Goal: Information Seeking & Learning: Learn about a topic

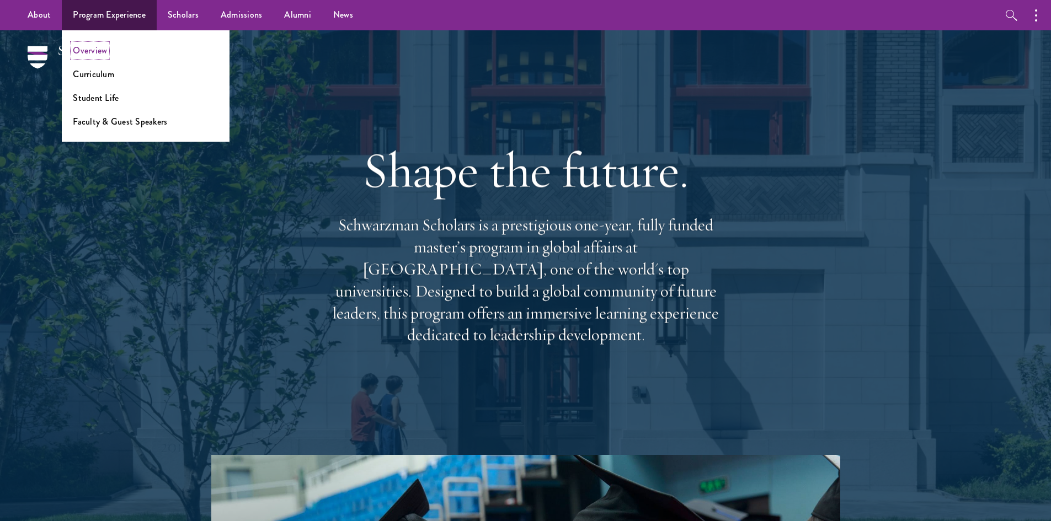
click at [95, 51] on link "Overview" at bounding box center [90, 50] width 34 height 13
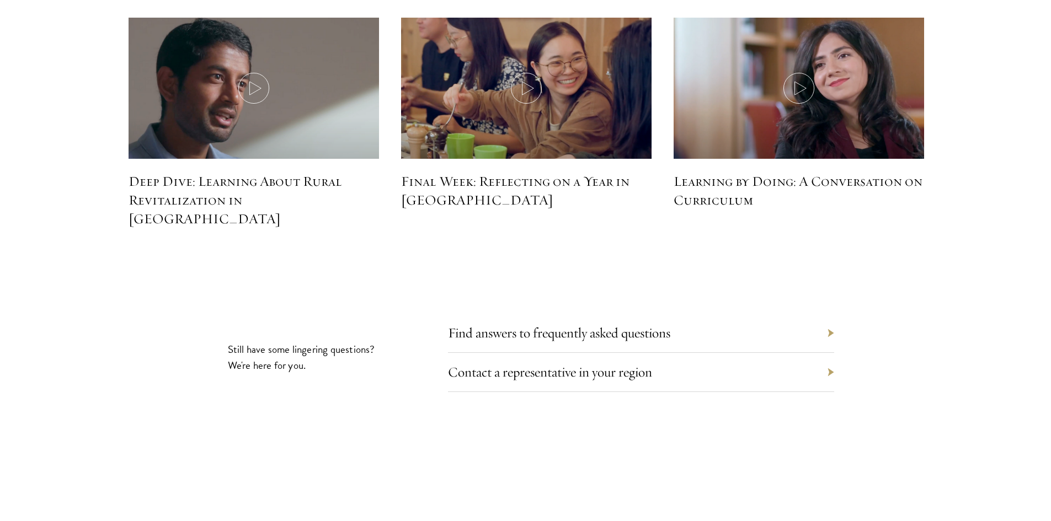
scroll to position [4966, 0]
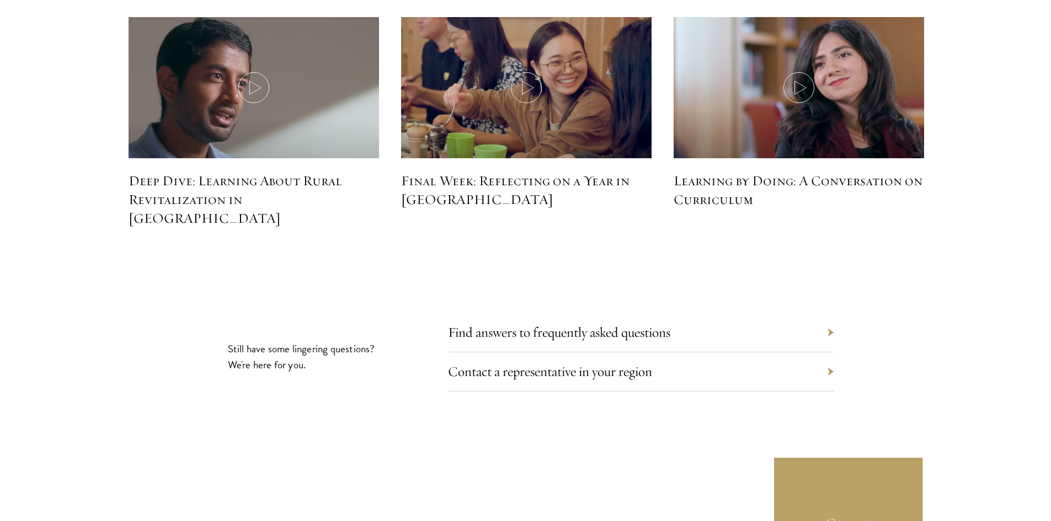
click at [991, 322] on section "Still have some lingering questions? We're here for you. Find answers to freque…" at bounding box center [525, 421] width 1051 height 198
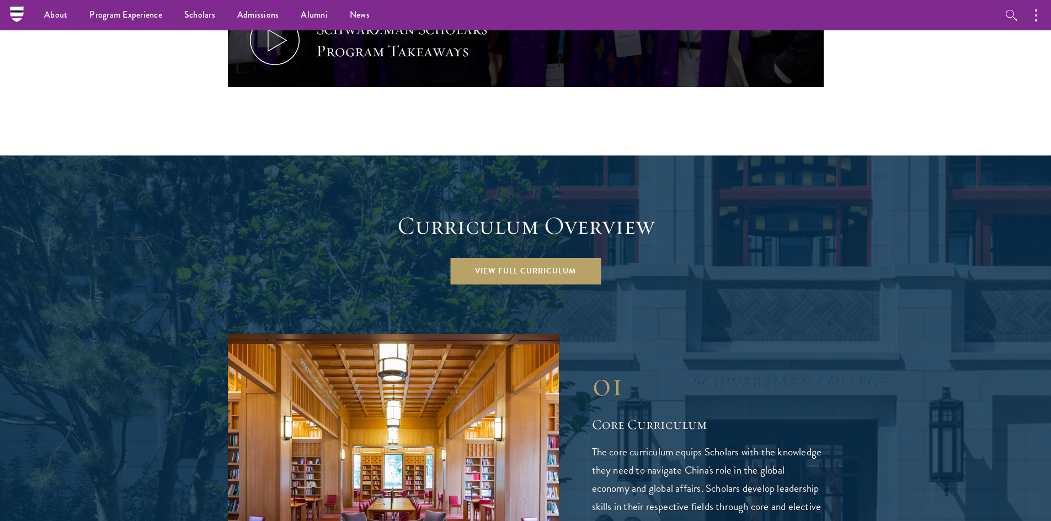
scroll to position [1042, 0]
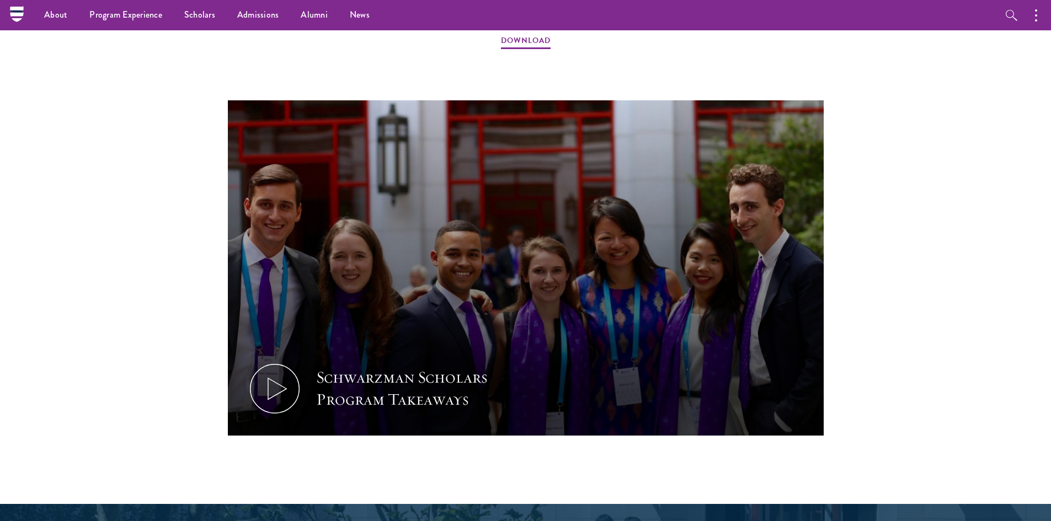
drag, startPoint x: 839, startPoint y: 235, endPoint x: 742, endPoint y: -25, distance: 278.1
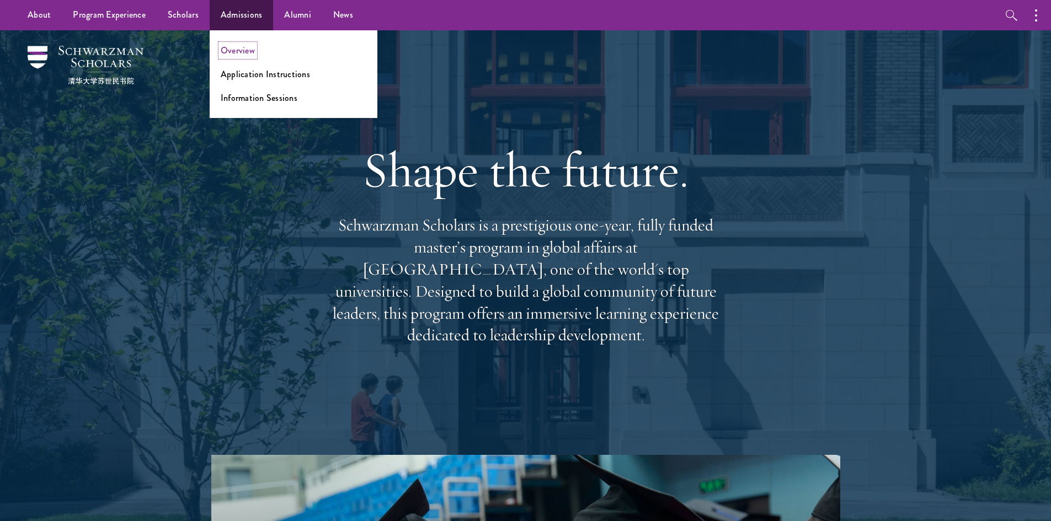
click at [241, 50] on link "Overview" at bounding box center [238, 50] width 34 height 13
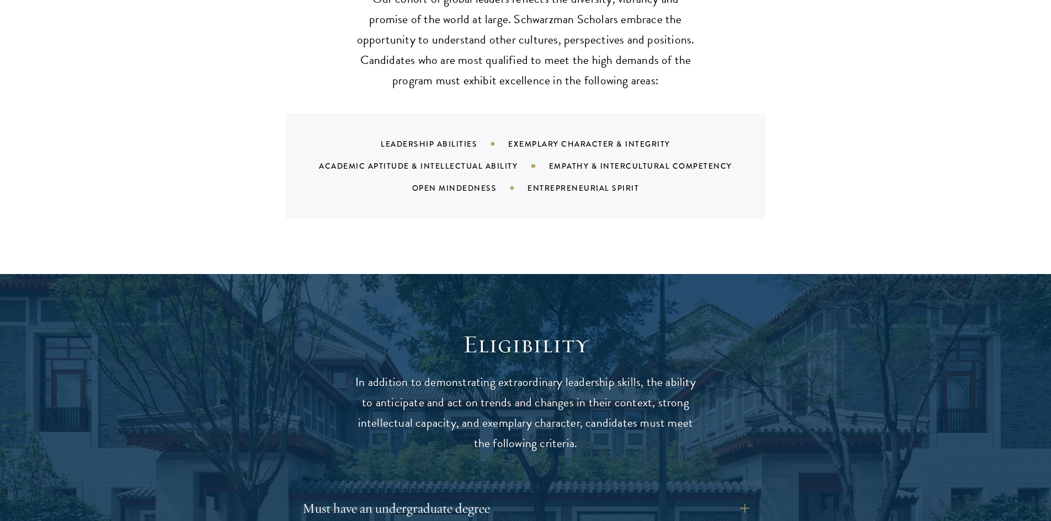
scroll to position [1324, 0]
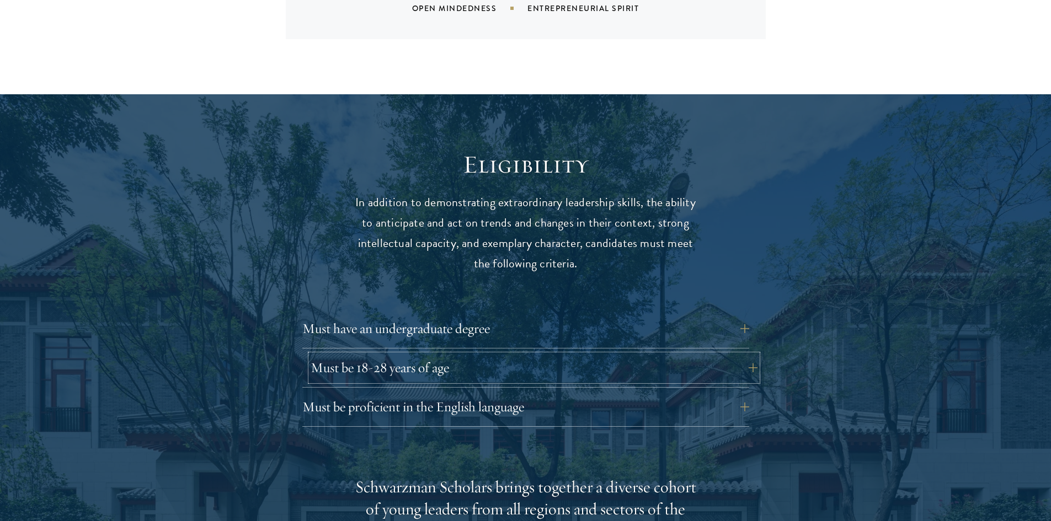
click at [390, 355] on button "Must be 18-28 years of age" at bounding box center [534, 368] width 447 height 26
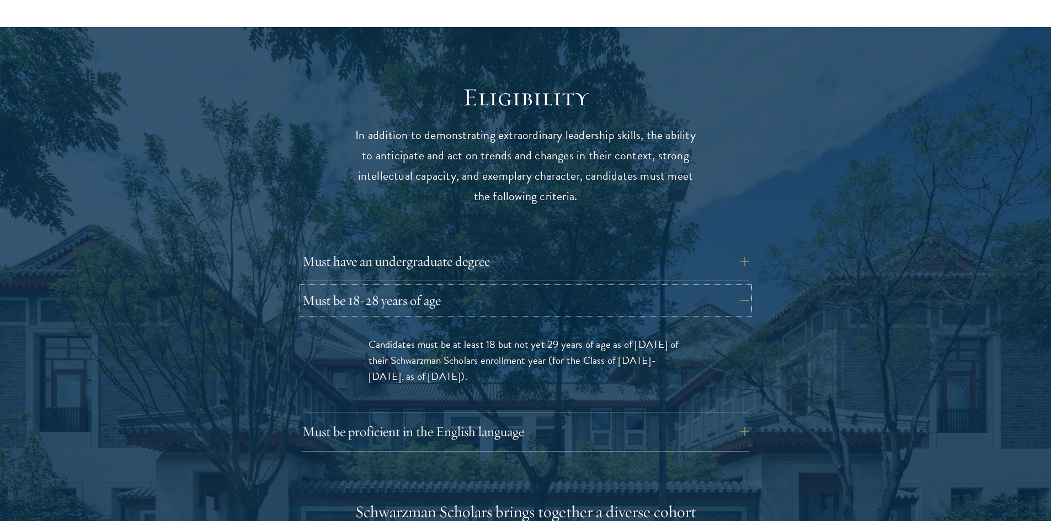
scroll to position [1490, 0]
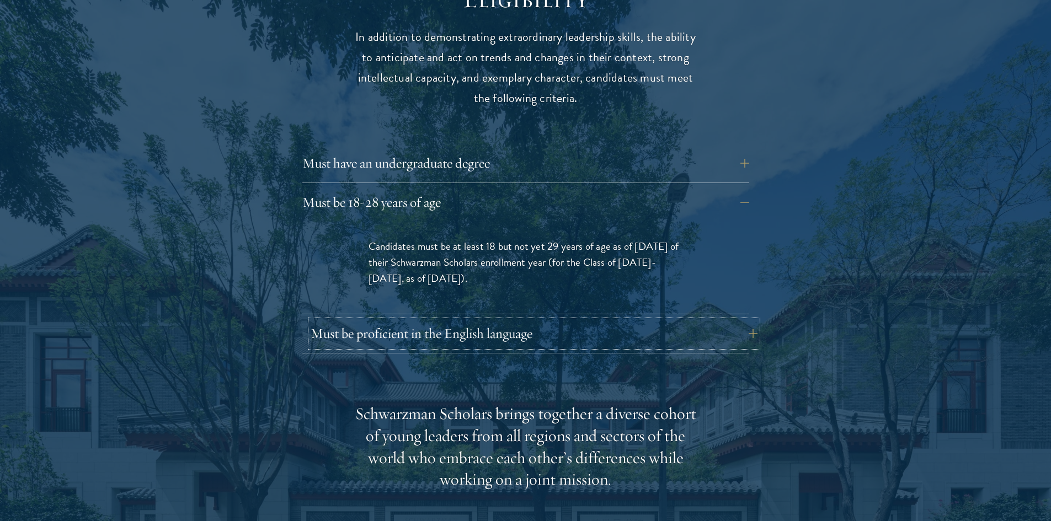
click at [429, 321] on button "Must be proficient in the English language" at bounding box center [534, 334] width 447 height 26
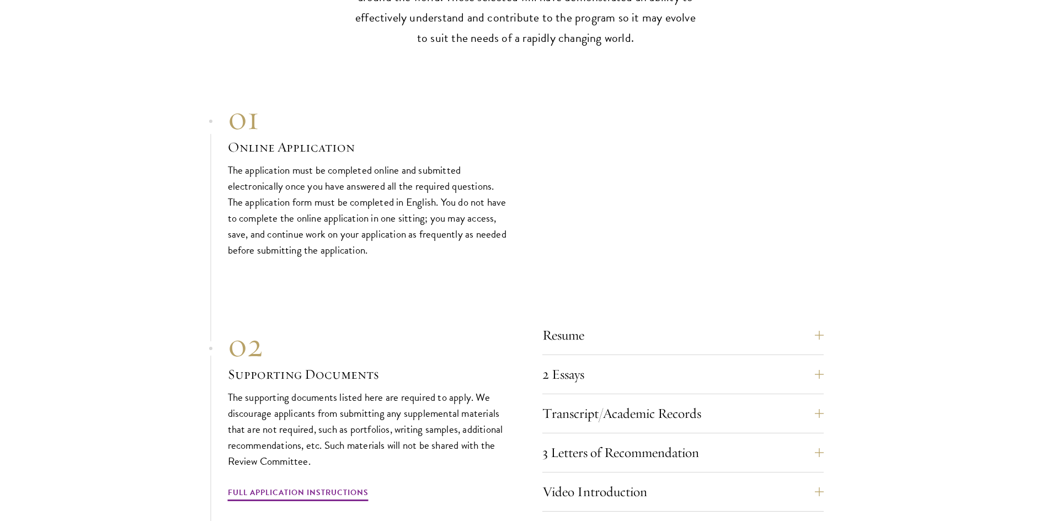
scroll to position [3531, 0]
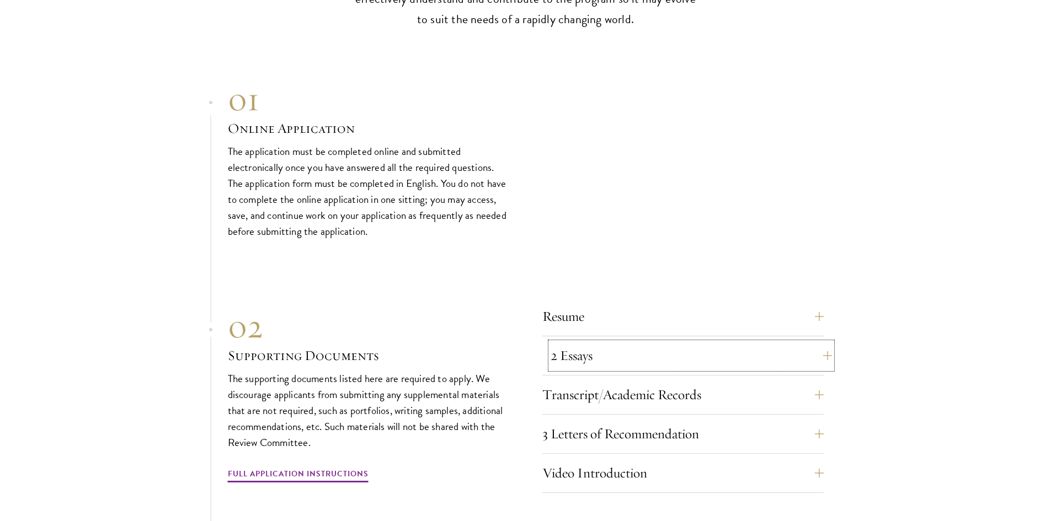
click at [621, 347] on button "2 Essays" at bounding box center [691, 356] width 281 height 26
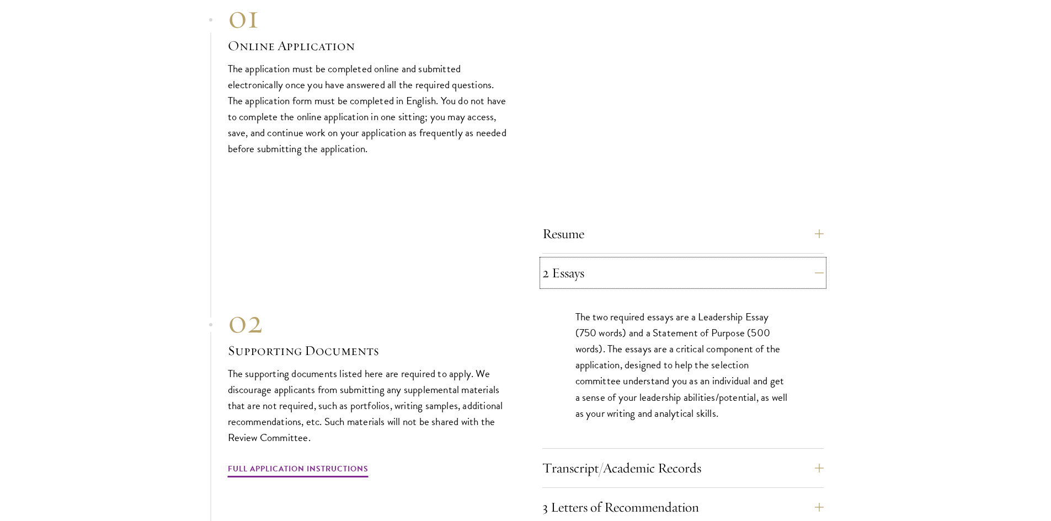
scroll to position [3346, 0]
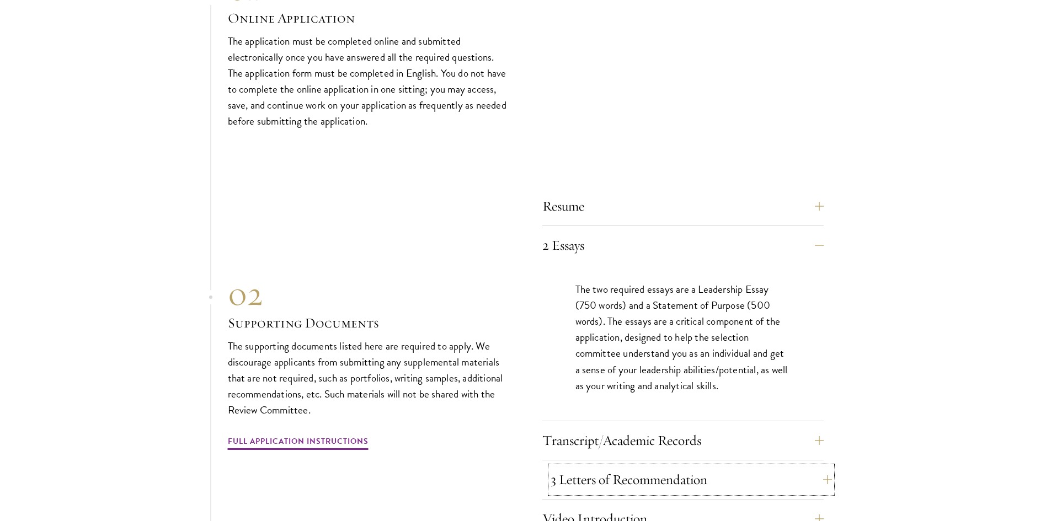
click at [676, 467] on button "3 Letters of Recommendation" at bounding box center [691, 480] width 281 height 26
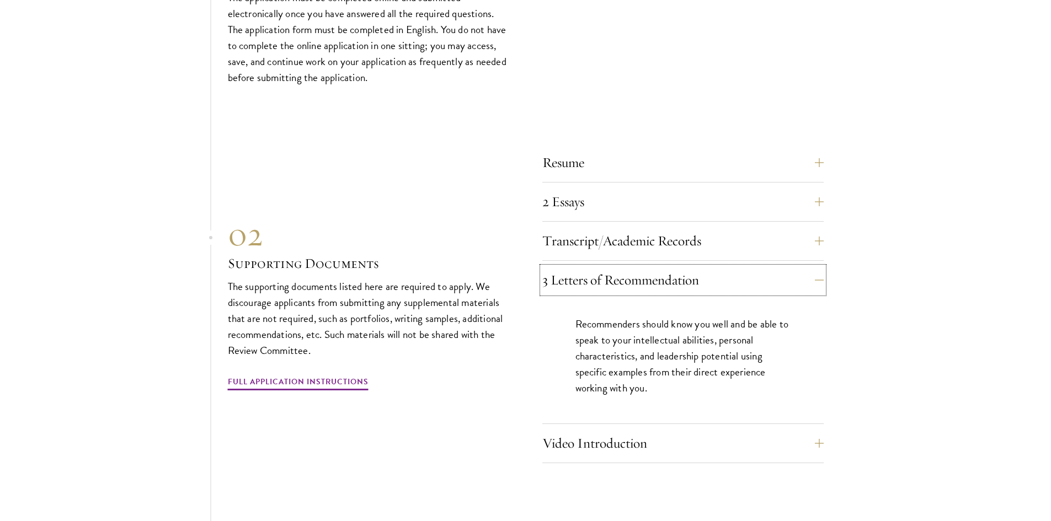
scroll to position [3457, 0]
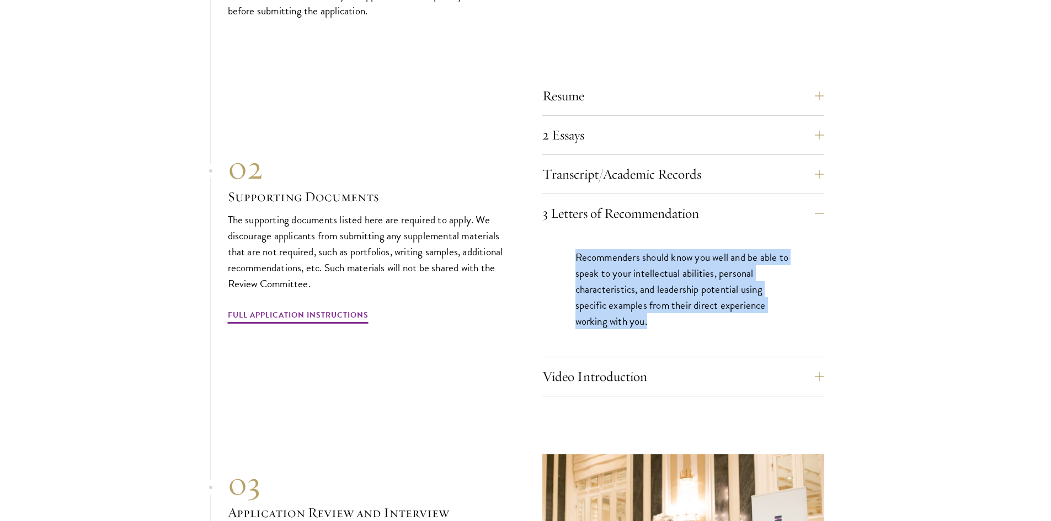
drag, startPoint x: 653, startPoint y: 299, endPoint x: 569, endPoint y: 237, distance: 104.6
click at [569, 237] on div "Recommenders should know you well and be able to speak to your intellectual abi…" at bounding box center [682, 295] width 281 height 124
click at [645, 305] on p "Recommenders should know you well and be able to speak to your intellectual abi…" at bounding box center [682, 289] width 215 height 80
drag, startPoint x: 657, startPoint y: 302, endPoint x: 577, endPoint y: 237, distance: 103.9
click at [577, 249] on p "Recommenders should know you well and be able to speak to your intellectual abi…" at bounding box center [682, 289] width 215 height 80
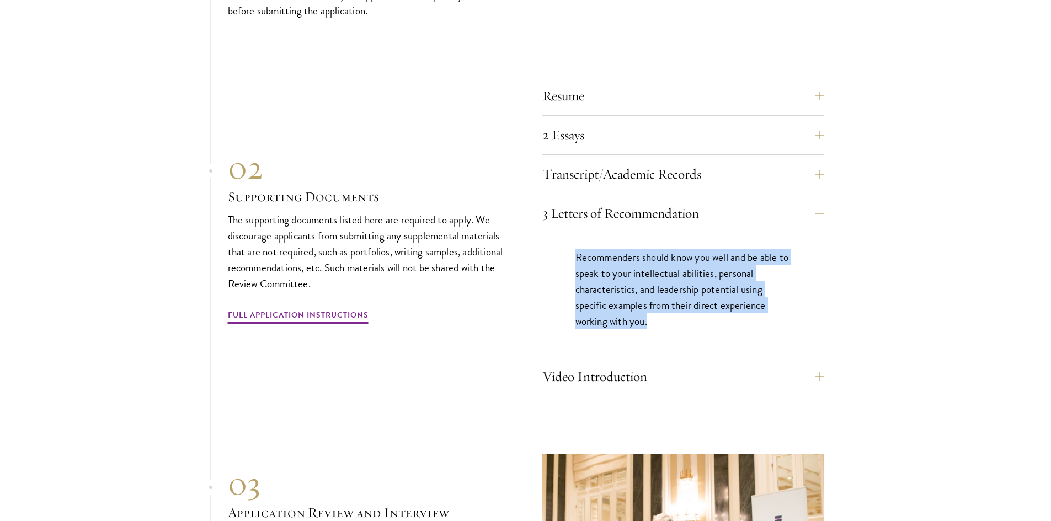
click at [639, 269] on p "Recommenders should know you well and be able to speak to your intellectual abi…" at bounding box center [682, 289] width 215 height 80
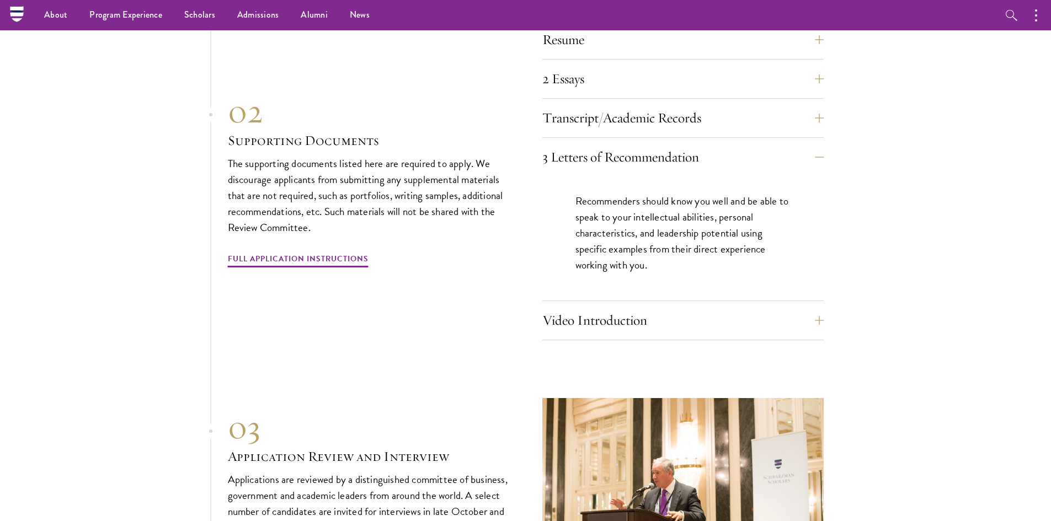
scroll to position [3512, 0]
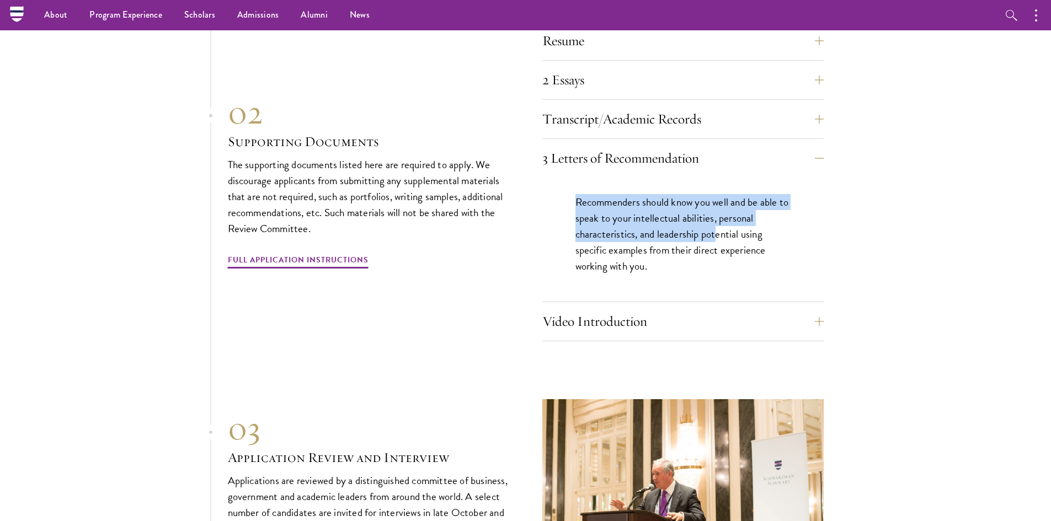
drag, startPoint x: 573, startPoint y: 179, endPoint x: 717, endPoint y: 207, distance: 146.7
click at [717, 207] on div "Recommenders should know you well and be able to speak to your intellectual abi…" at bounding box center [682, 240] width 281 height 124
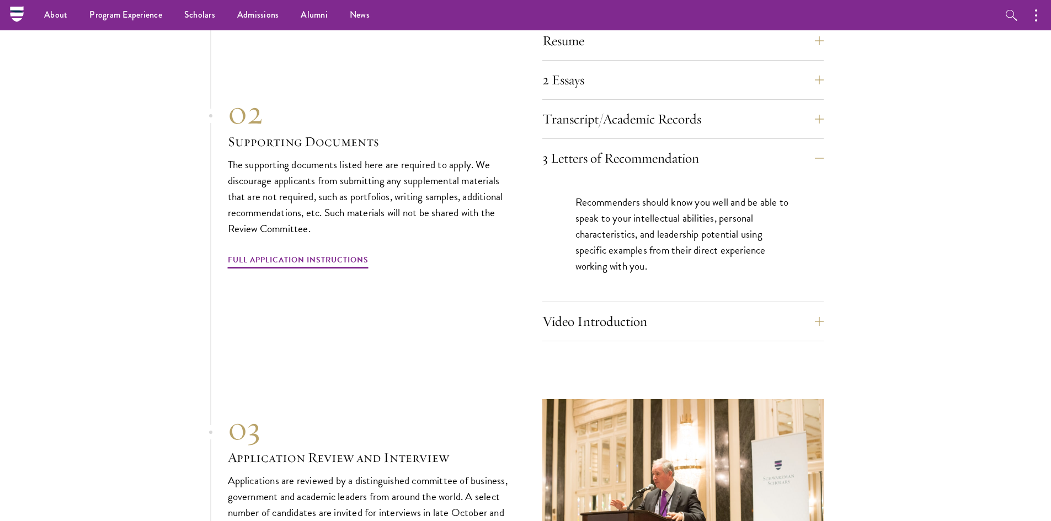
click at [798, 225] on div "Recommenders should know you well and be able to speak to your intellectual abi…" at bounding box center [682, 240] width 281 height 124
click at [607, 308] on button "Video Introduction" at bounding box center [691, 321] width 281 height 26
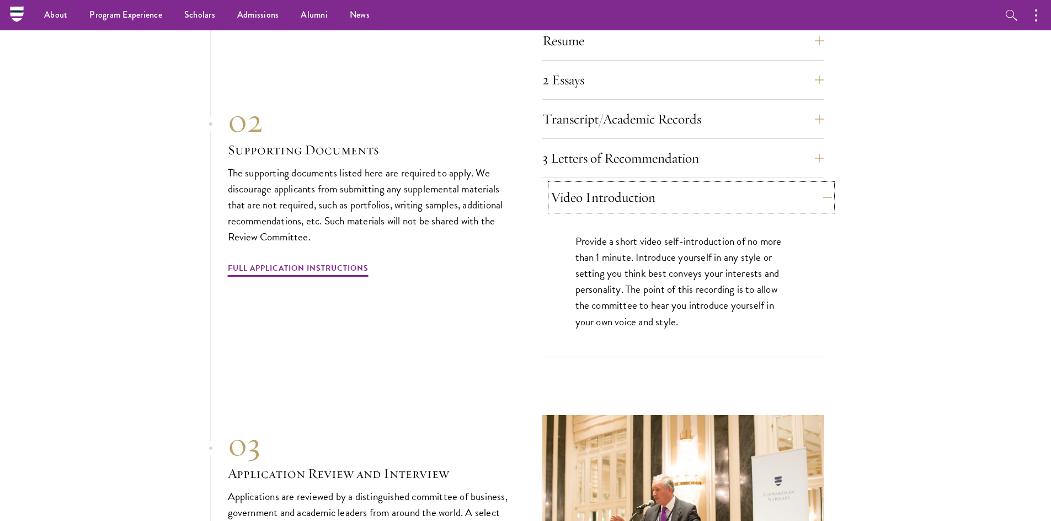
click at [644, 184] on button "Video Introduction" at bounding box center [691, 197] width 281 height 26
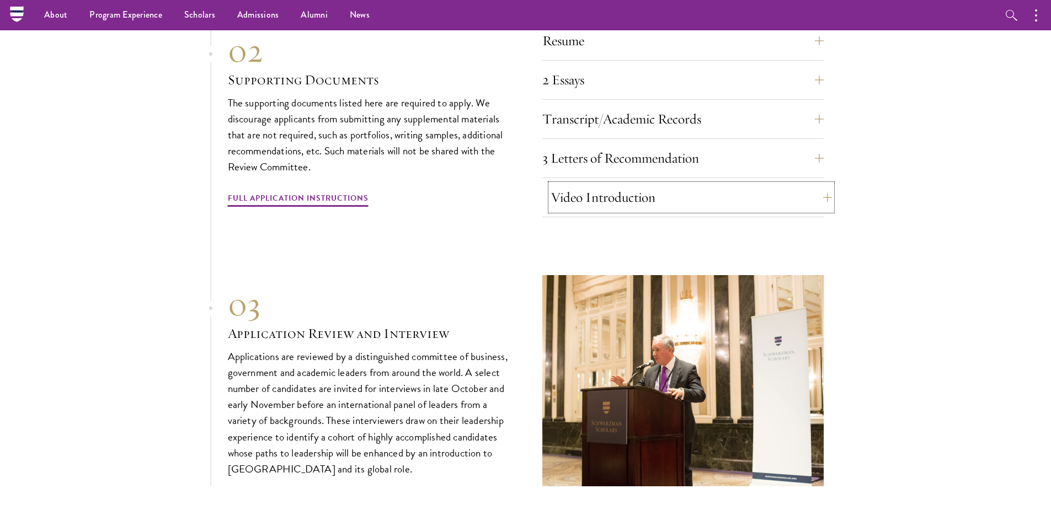
click at [574, 184] on button "Video Introduction" at bounding box center [691, 197] width 281 height 26
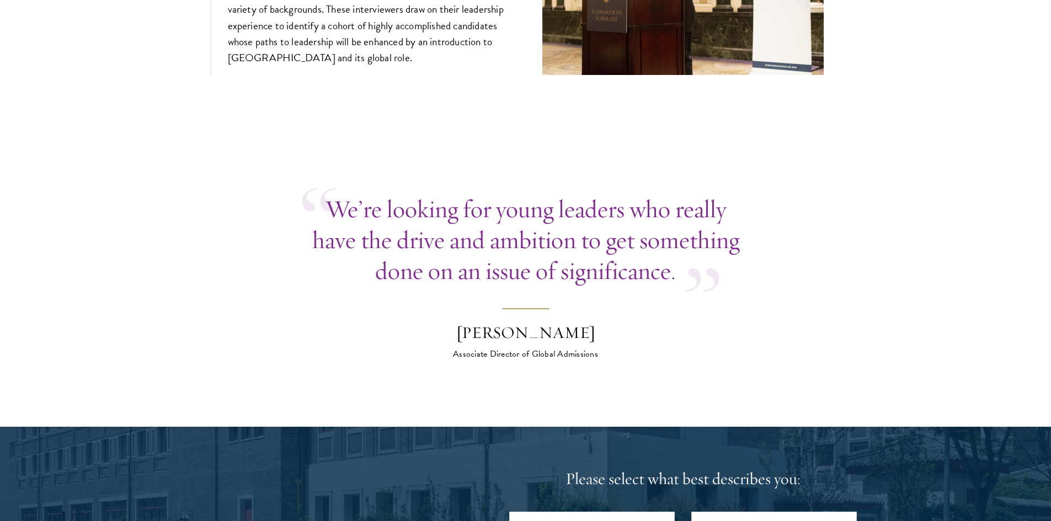
scroll to position [4395, 0]
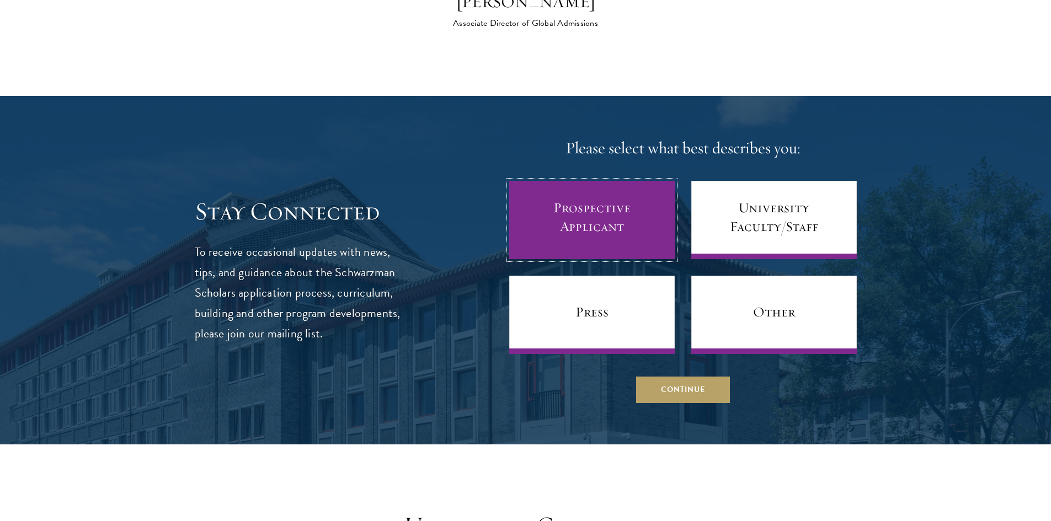
click at [660, 217] on link "Prospective Applicant" at bounding box center [592, 220] width 166 height 78
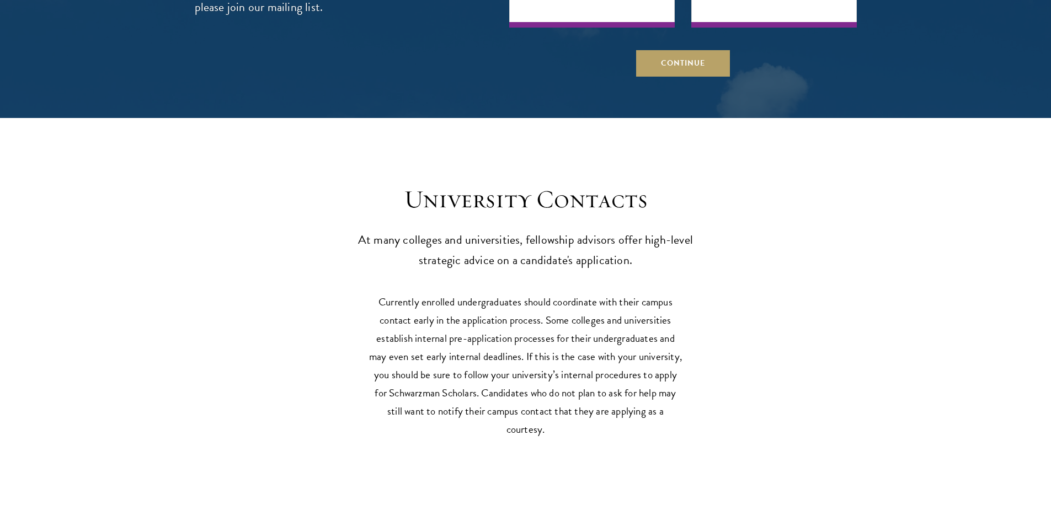
scroll to position [4726, 0]
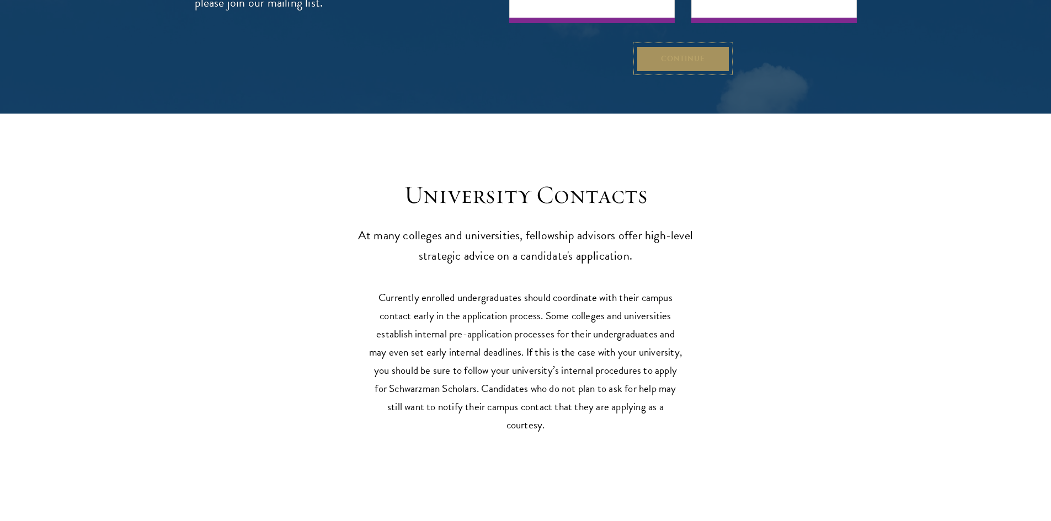
click at [686, 45] on button "Continue" at bounding box center [683, 58] width 94 height 26
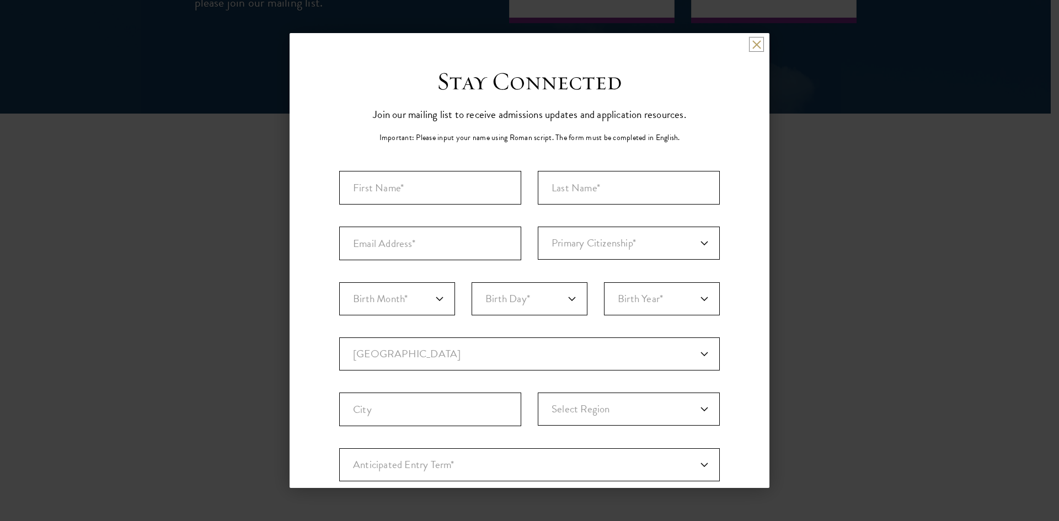
click at [752, 47] on button at bounding box center [756, 44] width 9 height 9
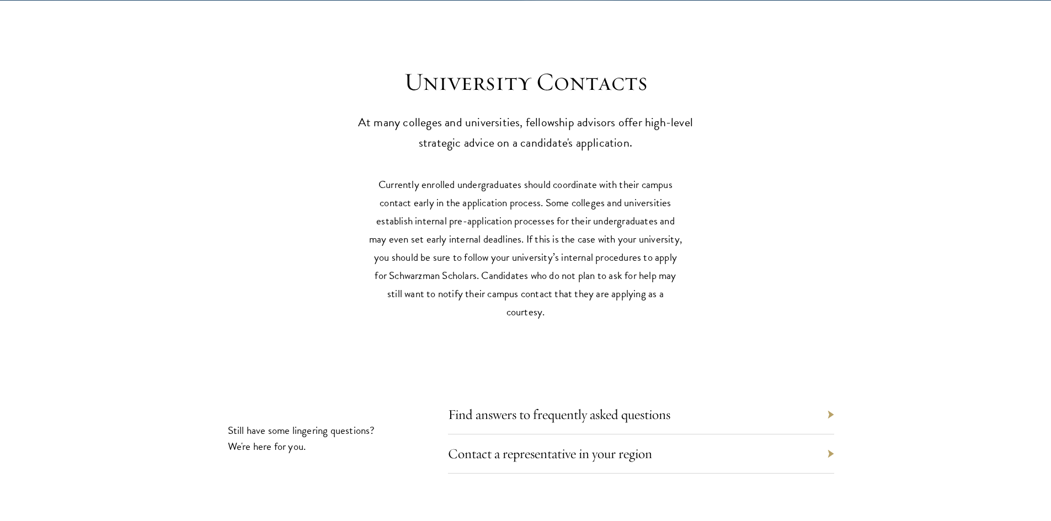
scroll to position [5002, 0]
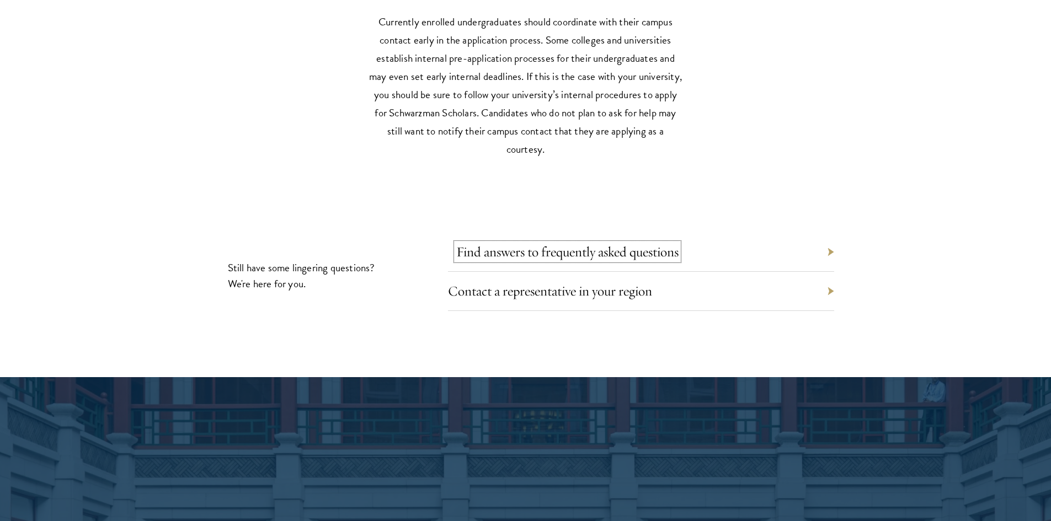
click at [652, 243] on link "Find answers to frequently asked questions" at bounding box center [567, 251] width 222 height 17
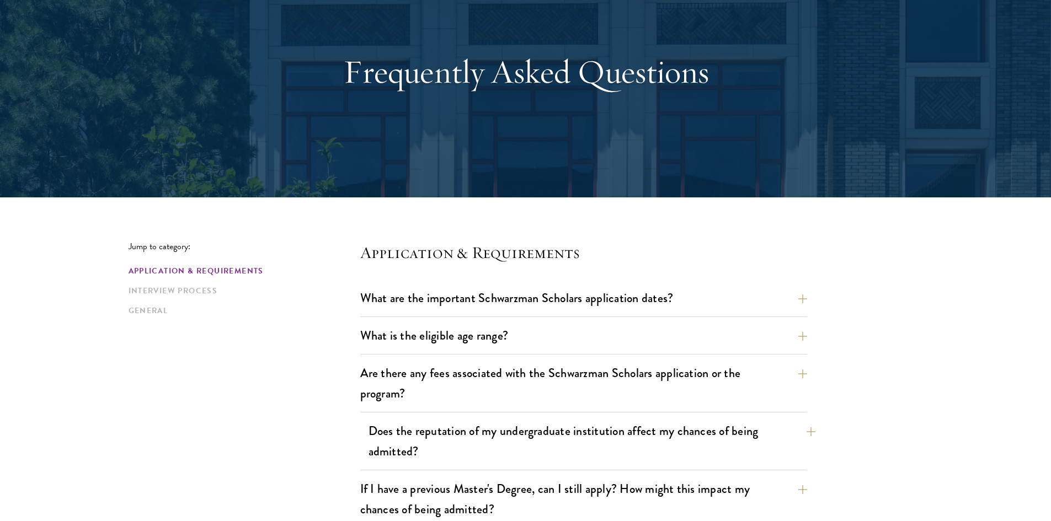
scroll to position [276, 0]
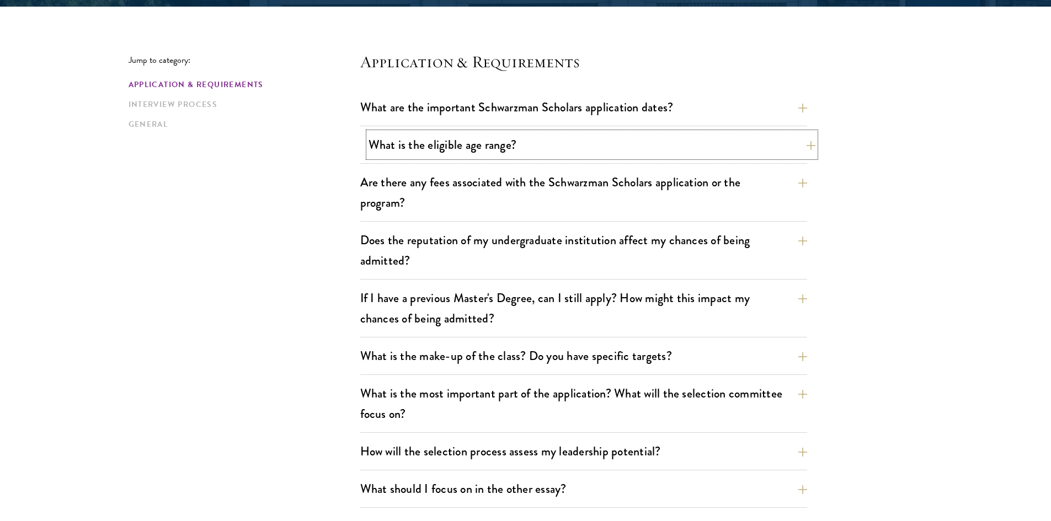
click at [515, 153] on button "What is the eligible age range?" at bounding box center [592, 144] width 447 height 25
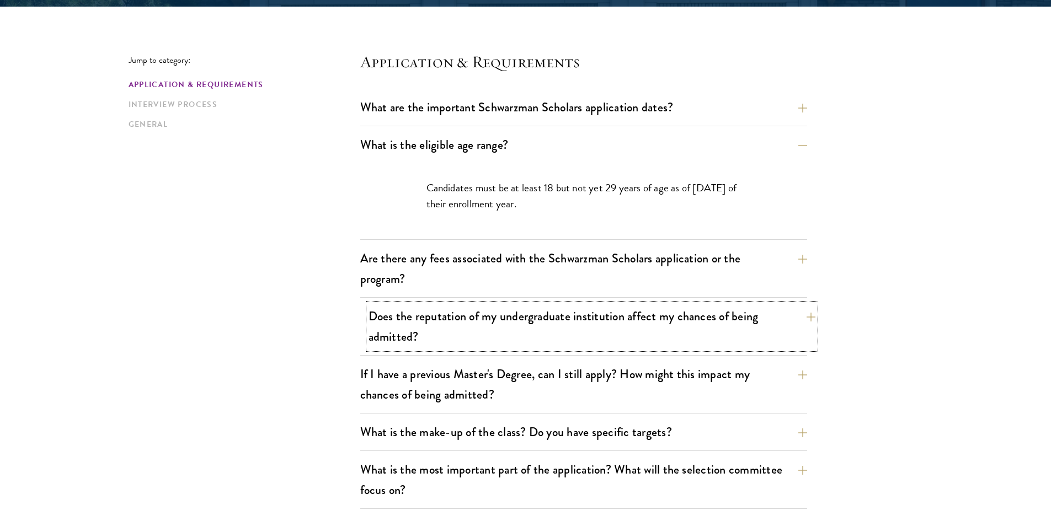
click at [645, 332] on button "Does the reputation of my undergraduate institution affect my chances of being …" at bounding box center [592, 326] width 447 height 45
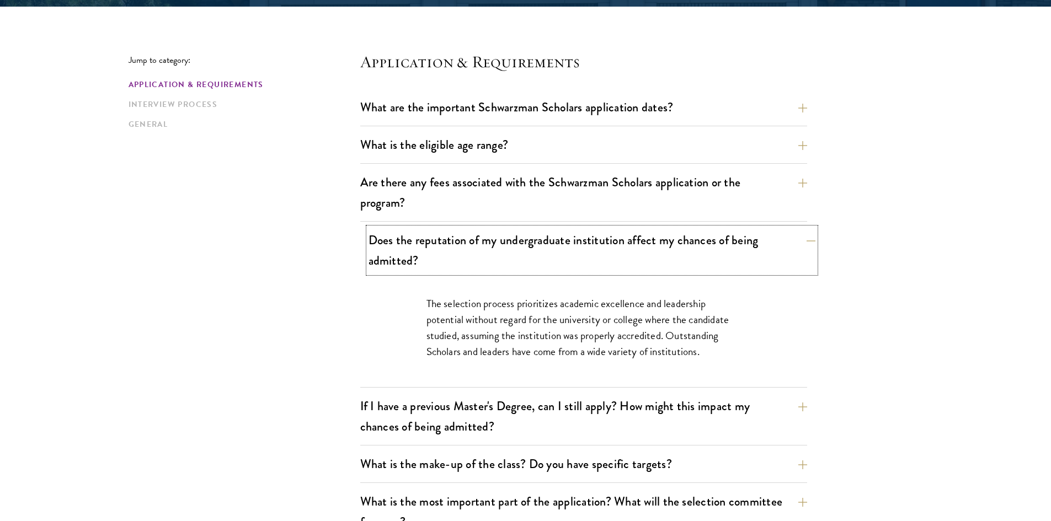
click at [648, 254] on button "Does the reputation of my undergraduate institution affect my chances of being …" at bounding box center [592, 250] width 447 height 45
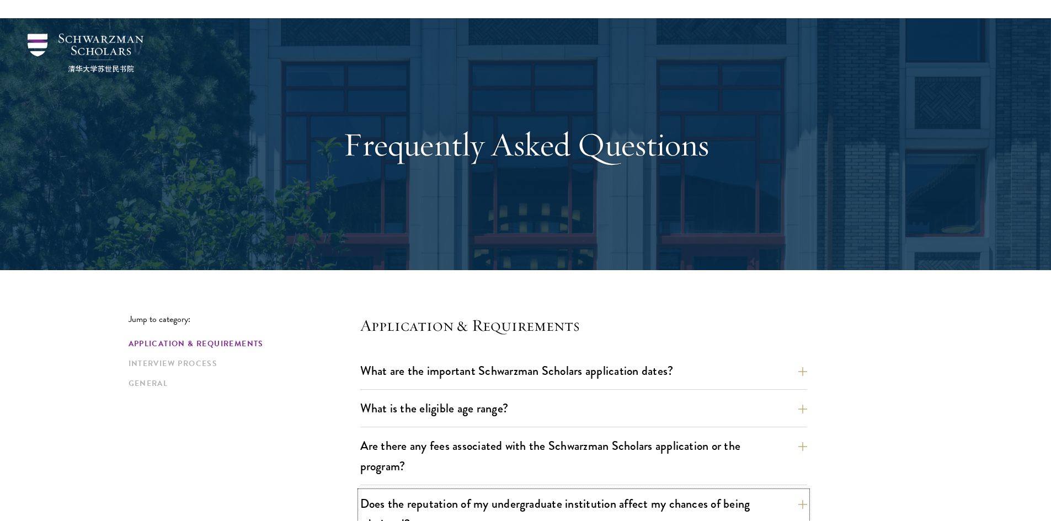
scroll to position [0, 0]
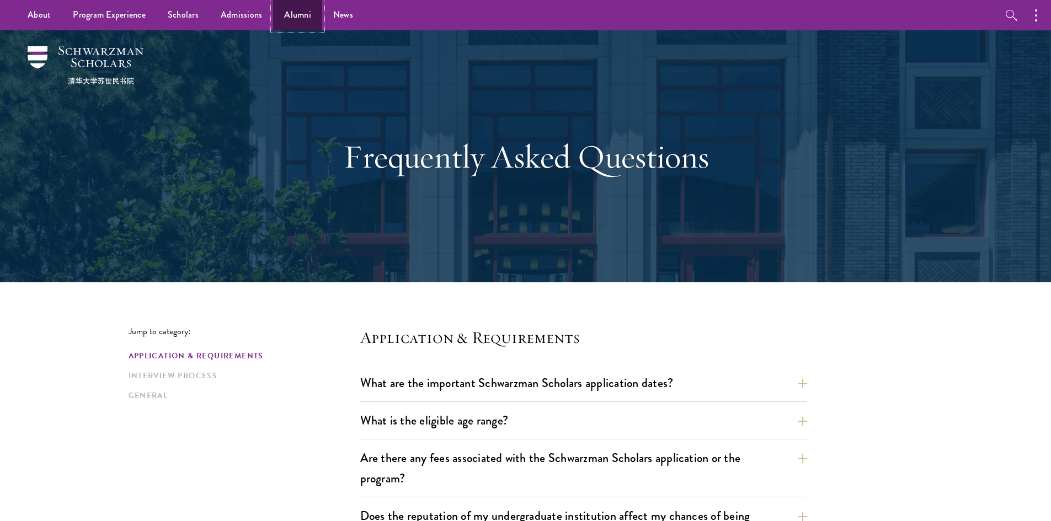
click at [300, 13] on link "Alumni" at bounding box center [297, 15] width 49 height 30
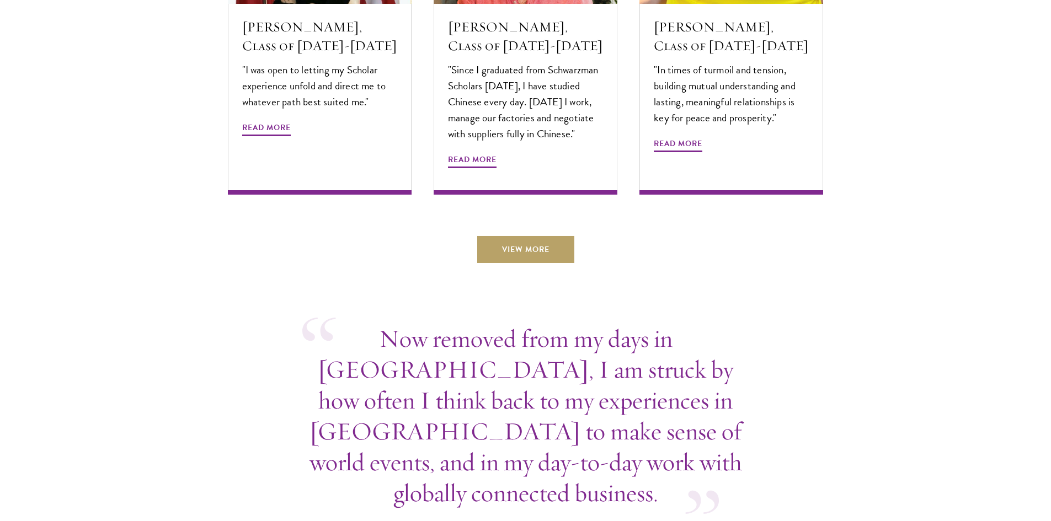
scroll to position [4083, 0]
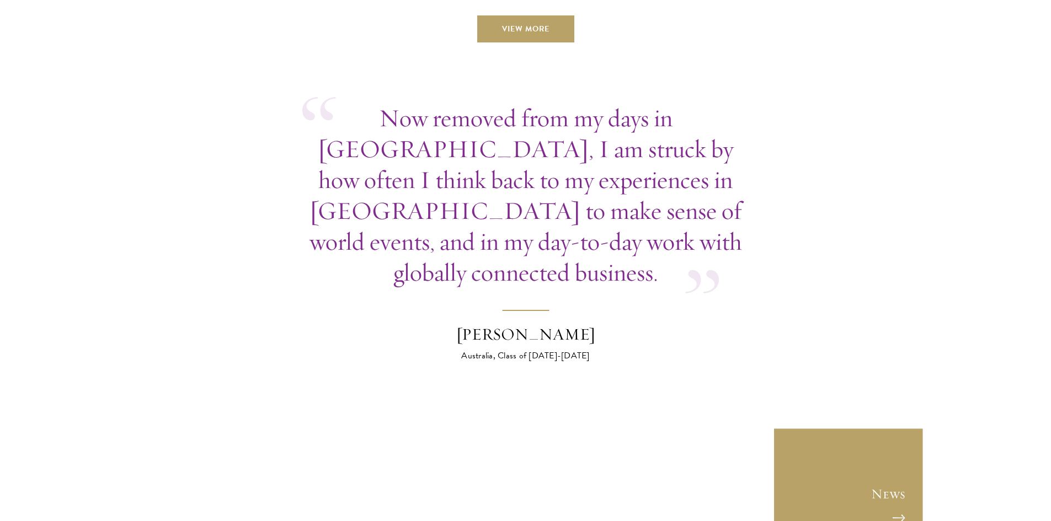
drag, startPoint x: 900, startPoint y: 338, endPoint x: 914, endPoint y: 346, distance: 15.3
click at [909, 341] on section "Now removed from my days in Beijing, I am struck by how often I think back to m…" at bounding box center [525, 296] width 1051 height 387
